Goal: Find specific page/section: Find specific page/section

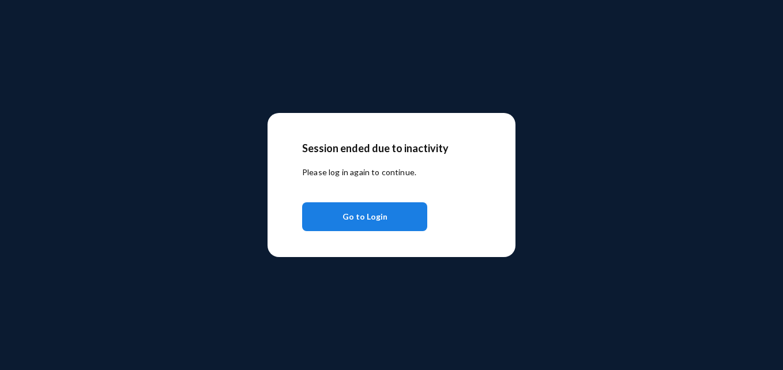
click at [388, 227] on button "Go to Login" at bounding box center [364, 216] width 125 height 29
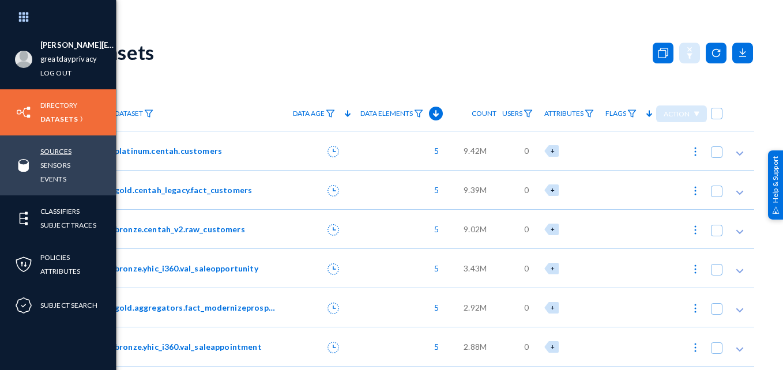
click at [58, 155] on link "Sources" at bounding box center [55, 151] width 31 height 13
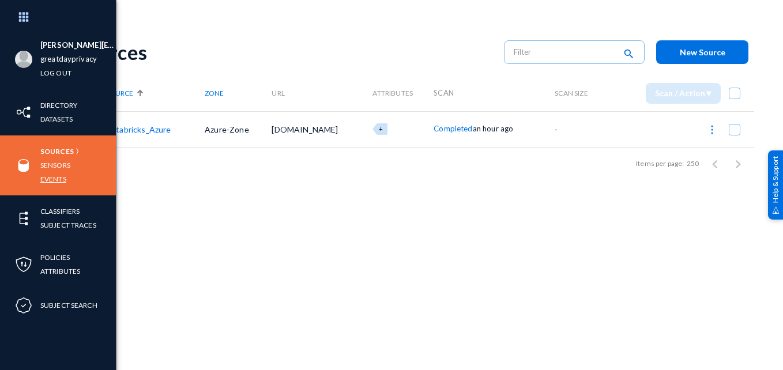
click at [46, 178] on link "Events" at bounding box center [53, 178] width 26 height 13
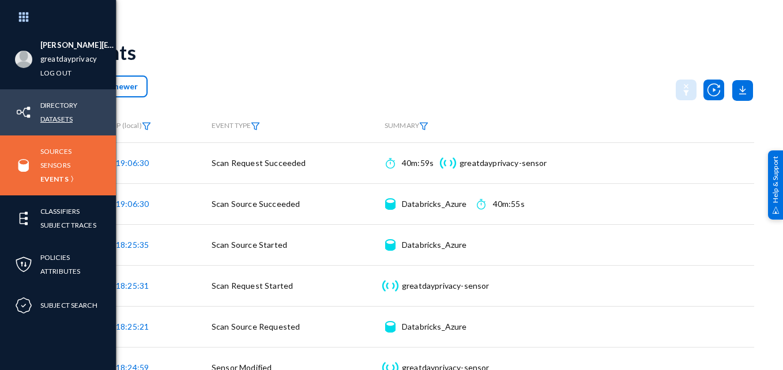
click at [65, 119] on link "Datasets" at bounding box center [56, 118] width 32 height 13
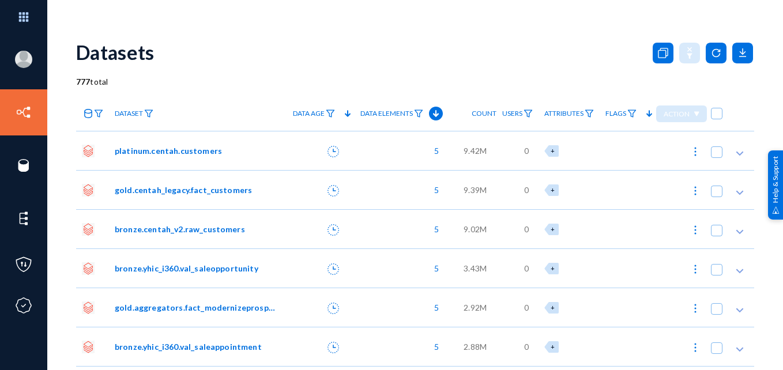
click at [195, 154] on span "platinum.centah.customers" at bounding box center [168, 151] width 107 height 12
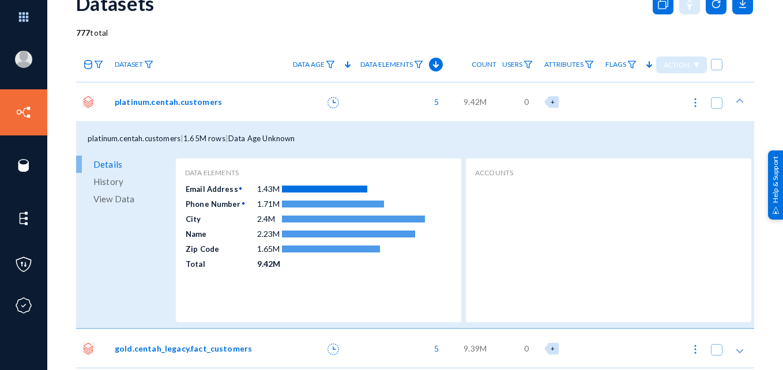
scroll to position [53, 0]
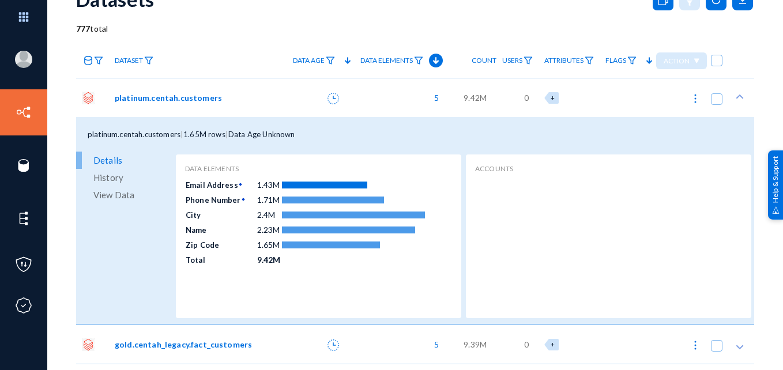
click at [129, 198] on span "View Data" at bounding box center [113, 194] width 41 height 17
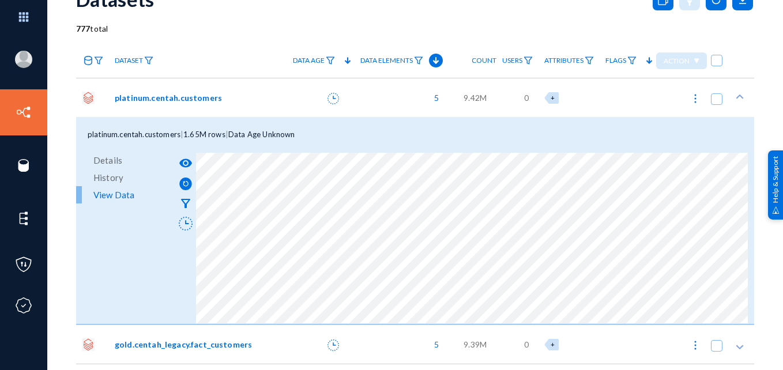
click at [229, 105] on div "platinum.centah.customers" at bounding box center [198, 97] width 178 height 39
